Goal: Task Accomplishment & Management: Use online tool/utility

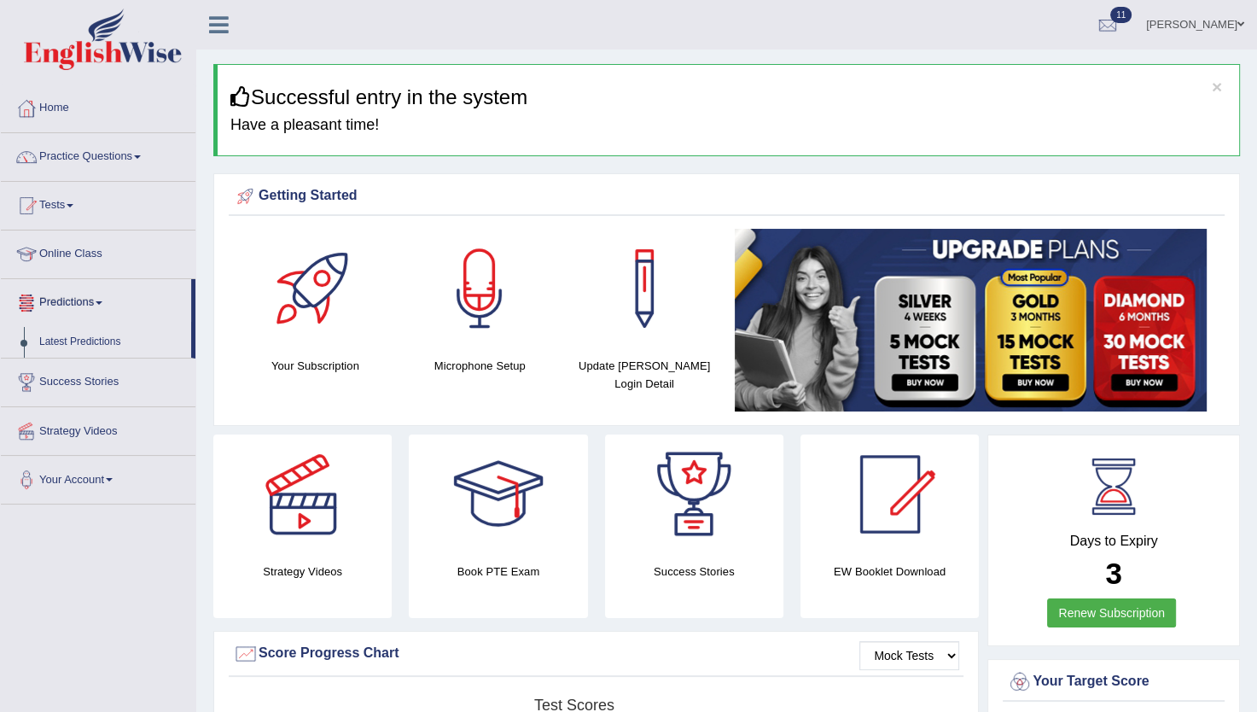
click at [91, 300] on link "Predictions" at bounding box center [96, 300] width 190 height 43
click at [90, 302] on link "Predictions" at bounding box center [98, 300] width 195 height 43
click at [67, 203] on link "Tests" at bounding box center [98, 203] width 195 height 43
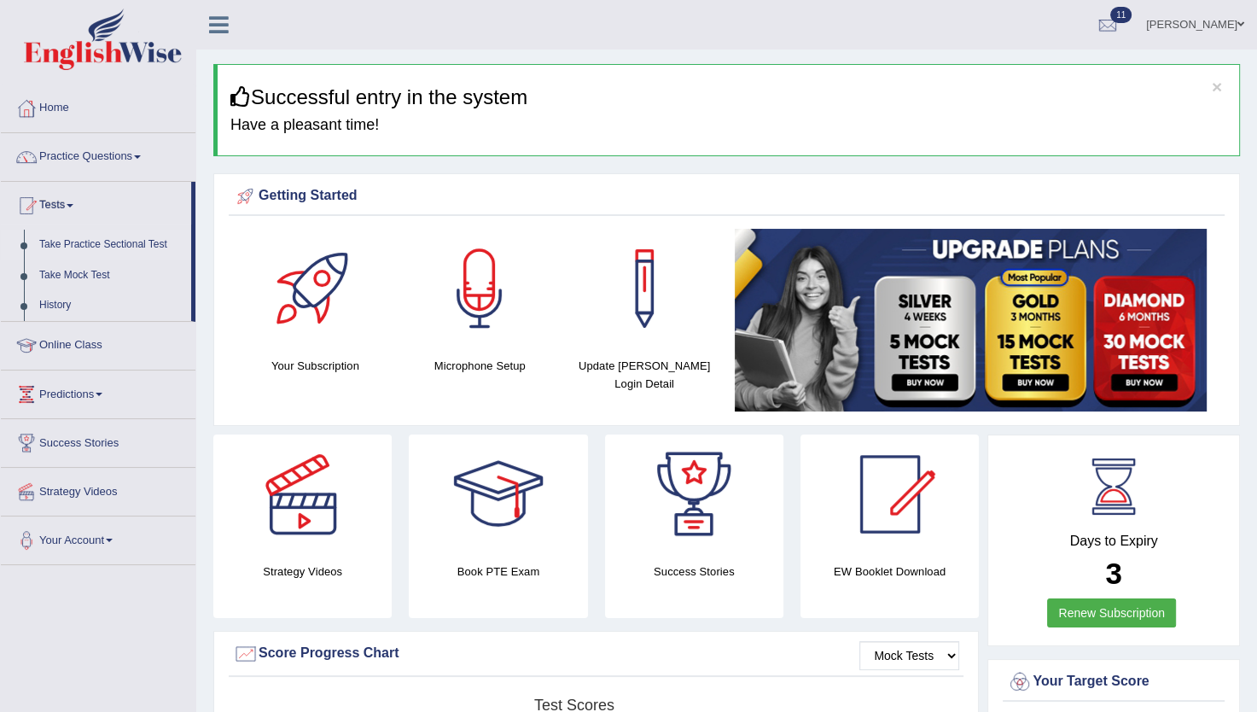
click at [98, 241] on link "Take Practice Sectional Test" at bounding box center [112, 245] width 160 height 31
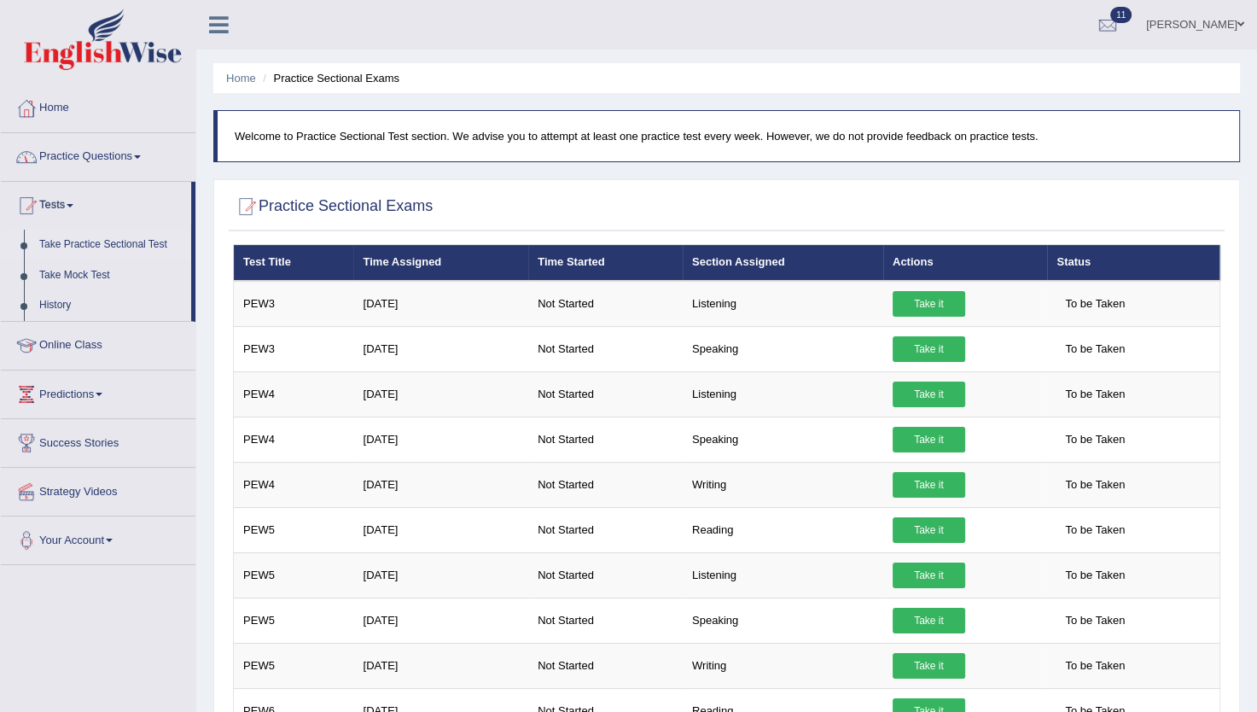
click at [83, 145] on link "Practice Questions" at bounding box center [98, 154] width 195 height 43
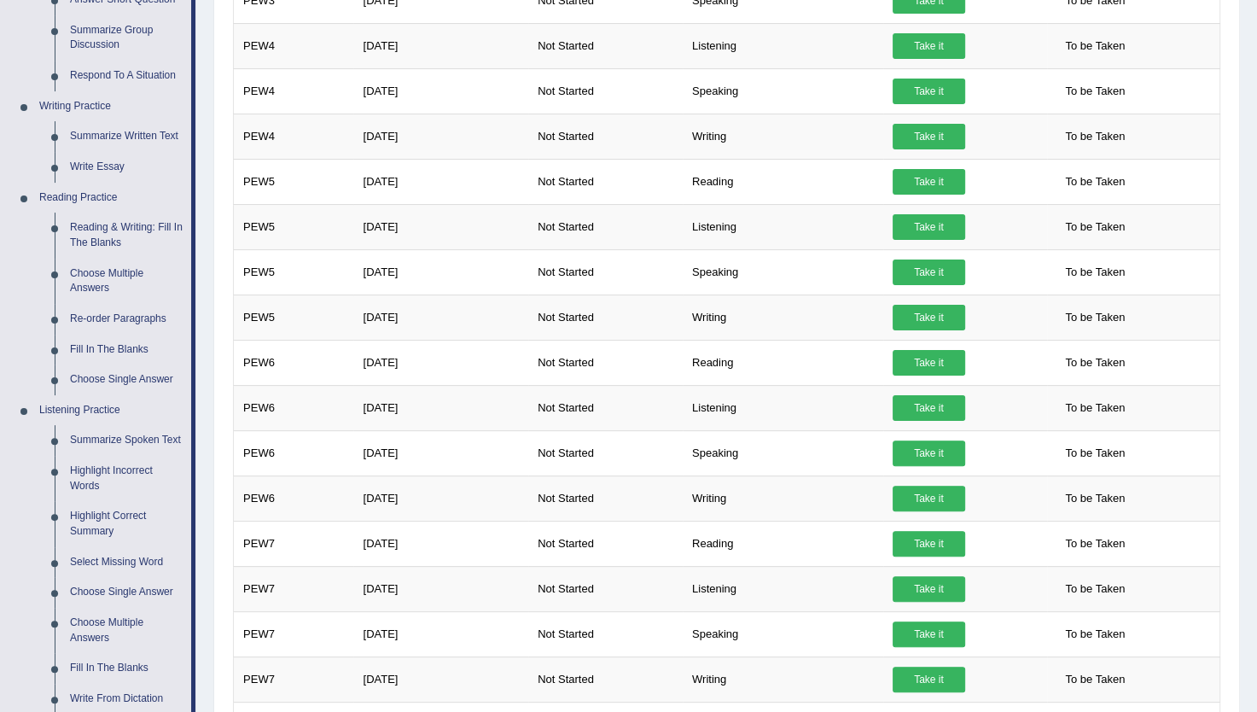
scroll to position [112, 0]
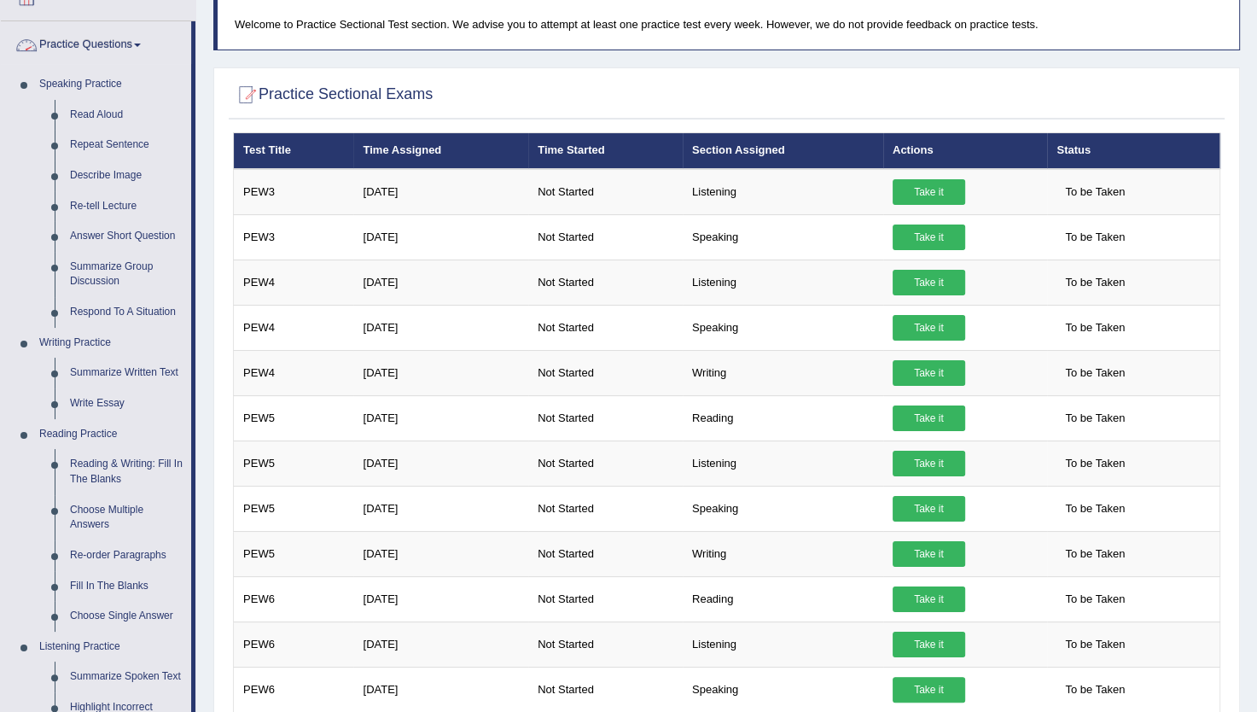
click at [134, 46] on link "Practice Questions" at bounding box center [96, 42] width 190 height 43
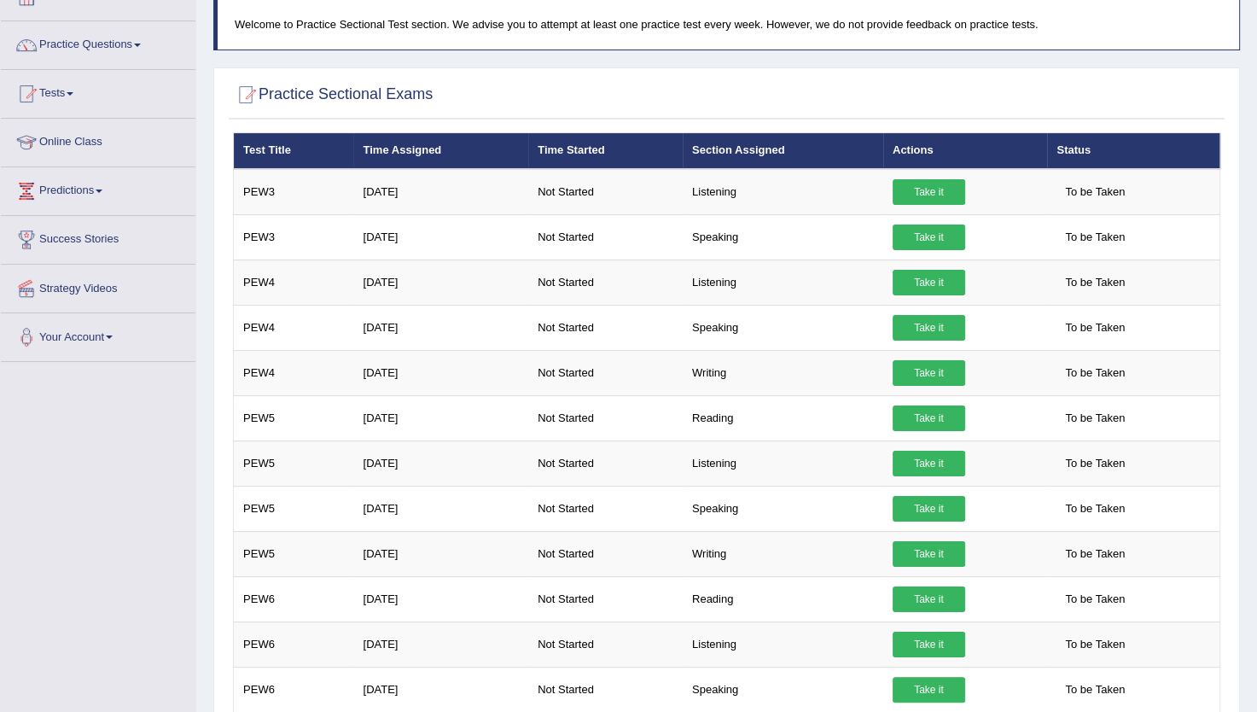
click at [72, 87] on link "Tests" at bounding box center [98, 91] width 195 height 43
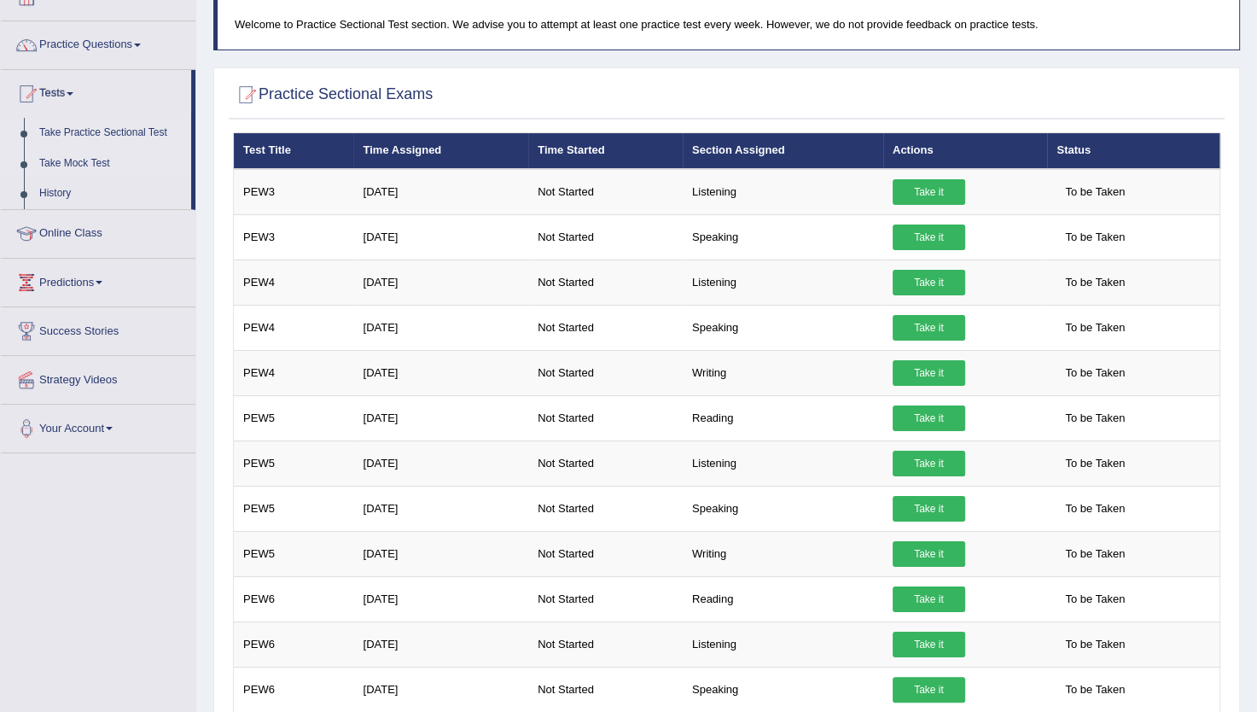
click at [66, 159] on link "Take Mock Test" at bounding box center [112, 163] width 160 height 31
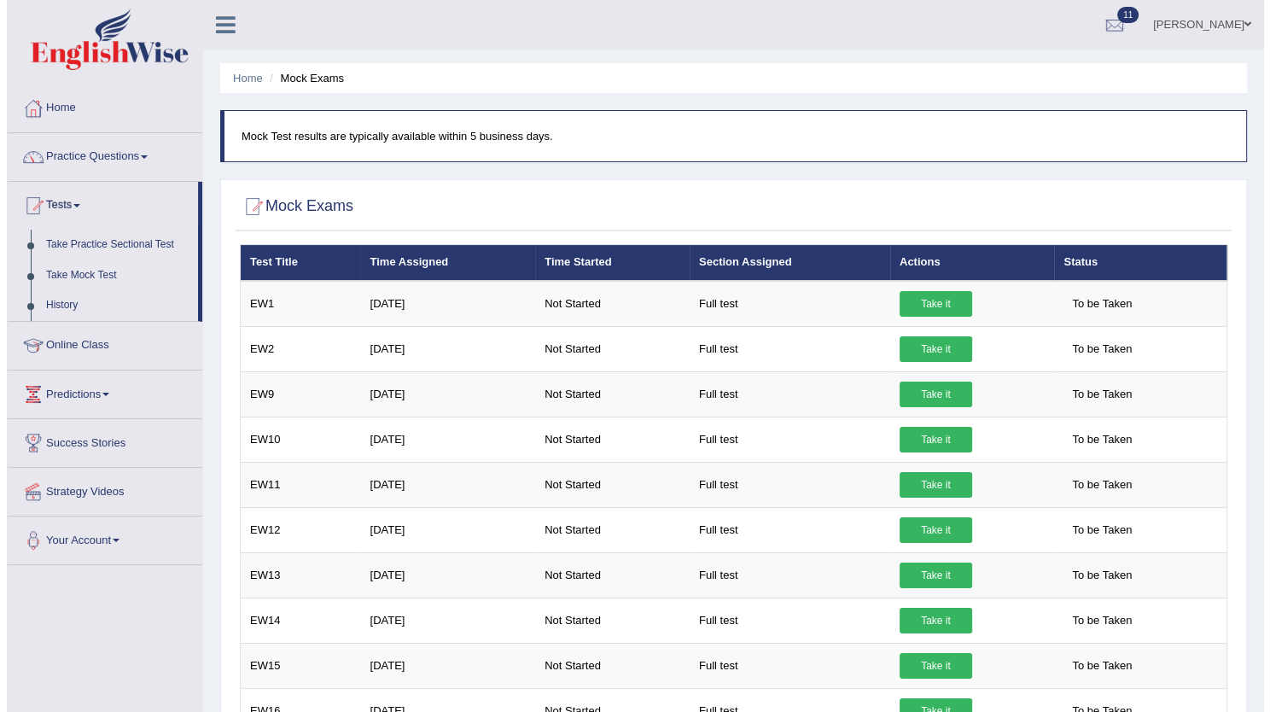
scroll to position [254, 0]
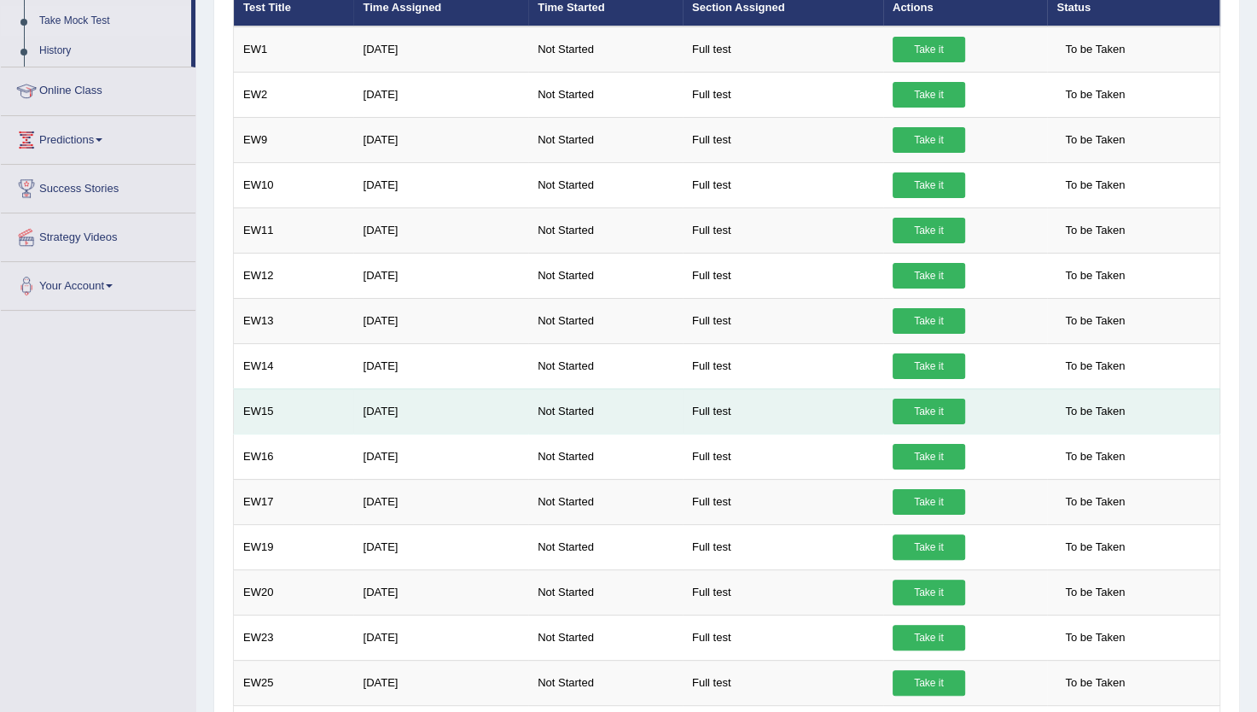
click at [911, 401] on link "Take it" at bounding box center [929, 411] width 73 height 26
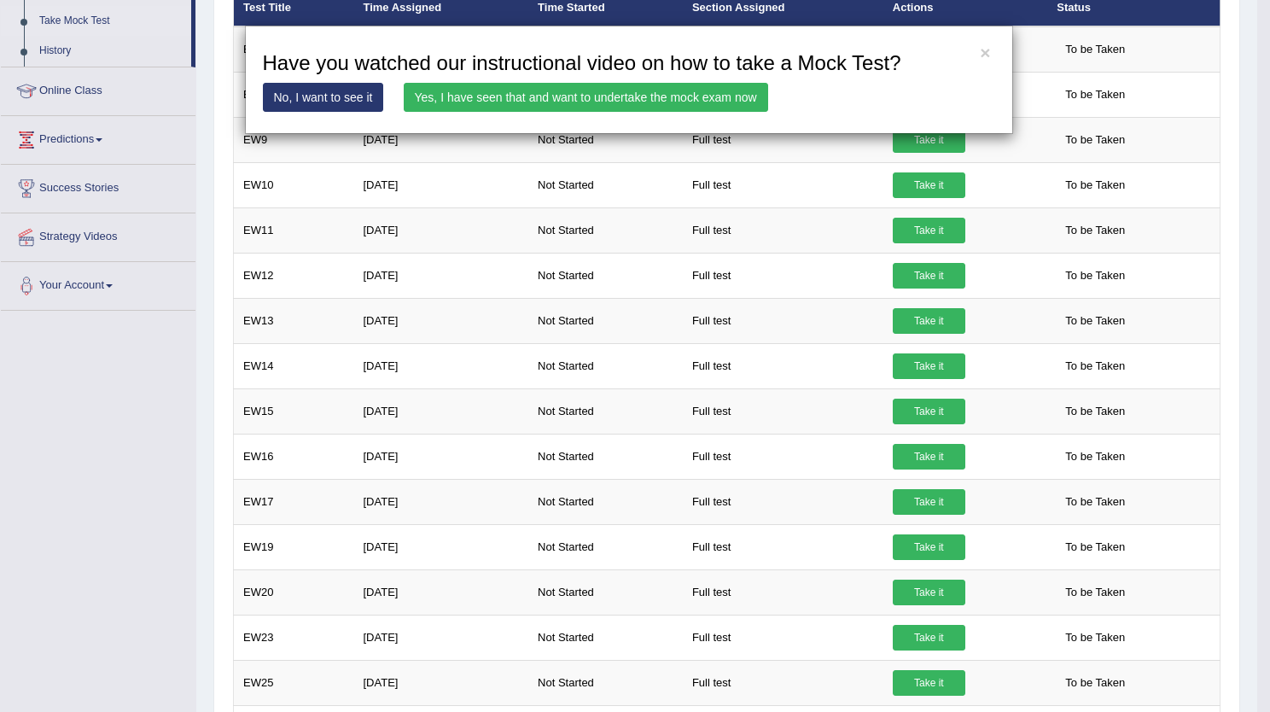
click at [600, 84] on link "Yes, I have seen that and want to undertake the mock exam now" at bounding box center [586, 97] width 364 height 29
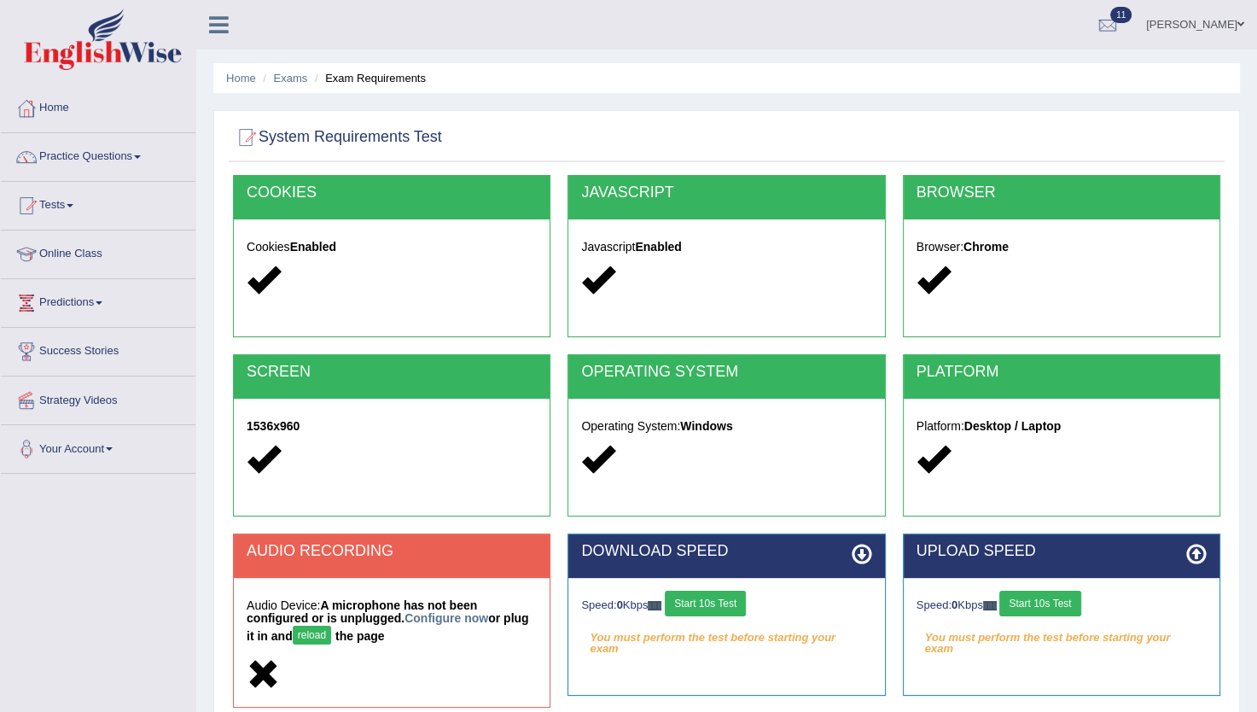
click at [293, 637] on button "reload" at bounding box center [312, 634] width 38 height 19
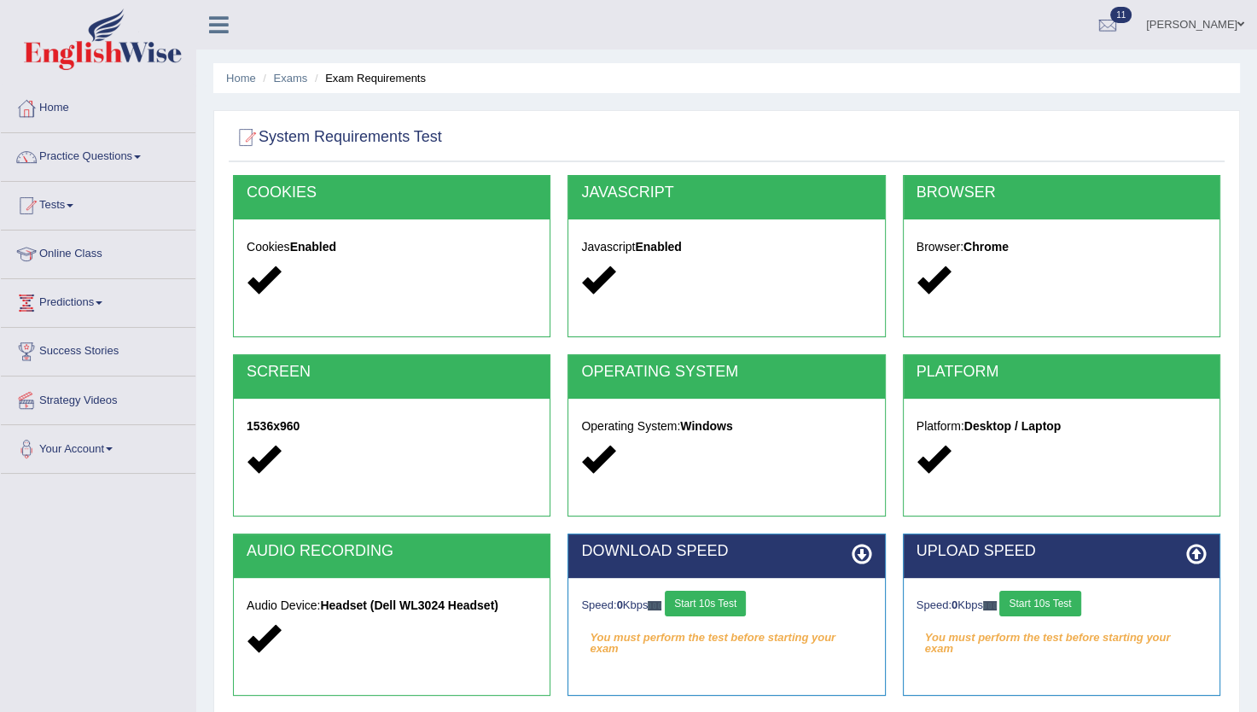
click at [698, 594] on button "Start 10s Test" at bounding box center [705, 603] width 81 height 26
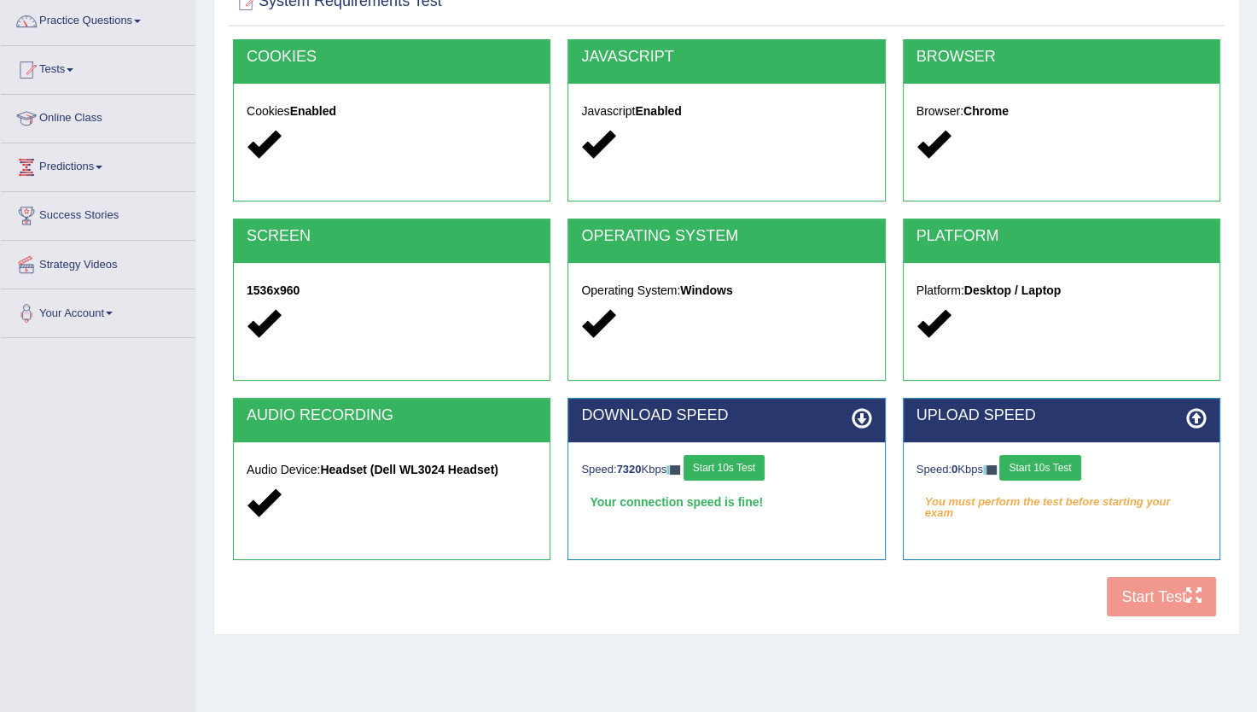
scroll to position [150, 0]
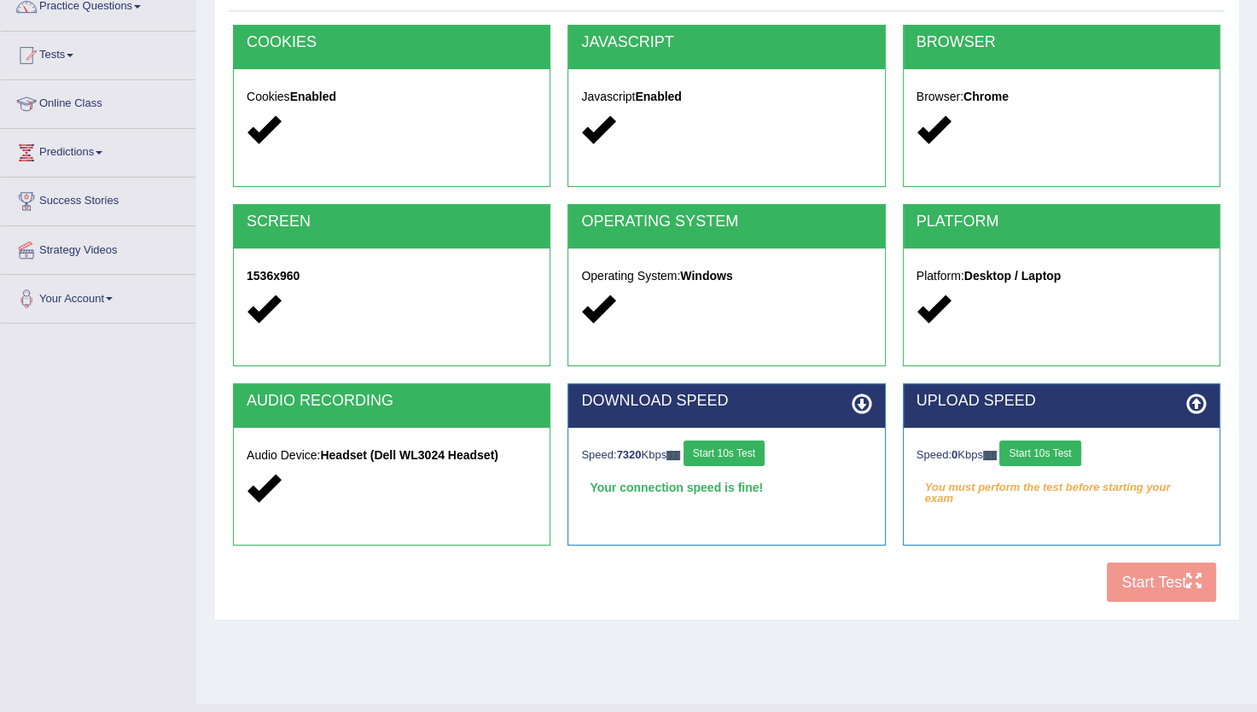
click at [1063, 454] on button "Start 10s Test" at bounding box center [1039, 453] width 81 height 26
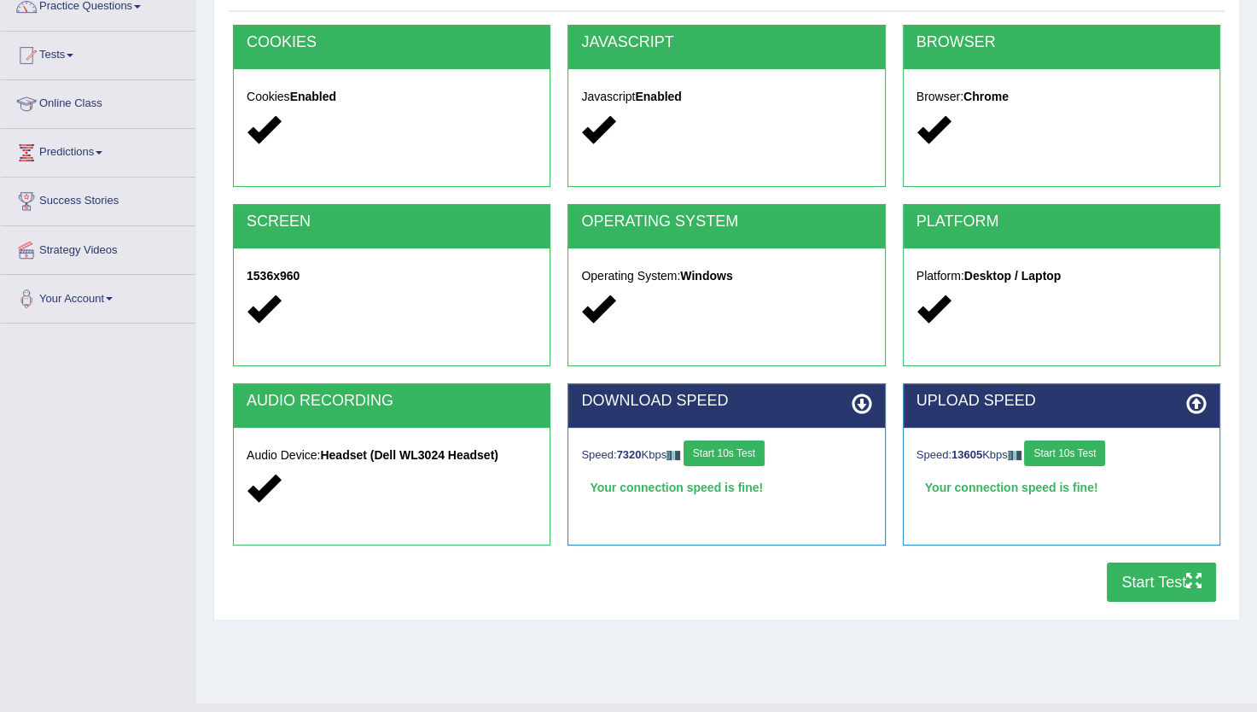
click at [1145, 592] on button "Start Test" at bounding box center [1161, 581] width 109 height 39
